Goal: Information Seeking & Learning: Learn about a topic

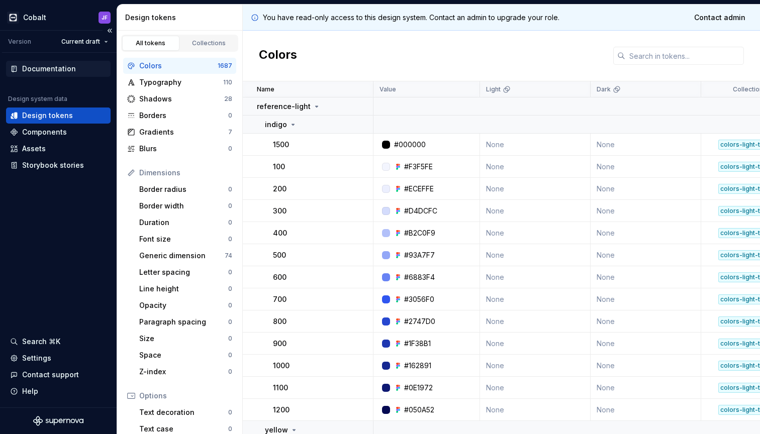
click at [54, 73] on div "Documentation" at bounding box center [49, 69] width 54 height 10
